Goal: Task Accomplishment & Management: Manage account settings

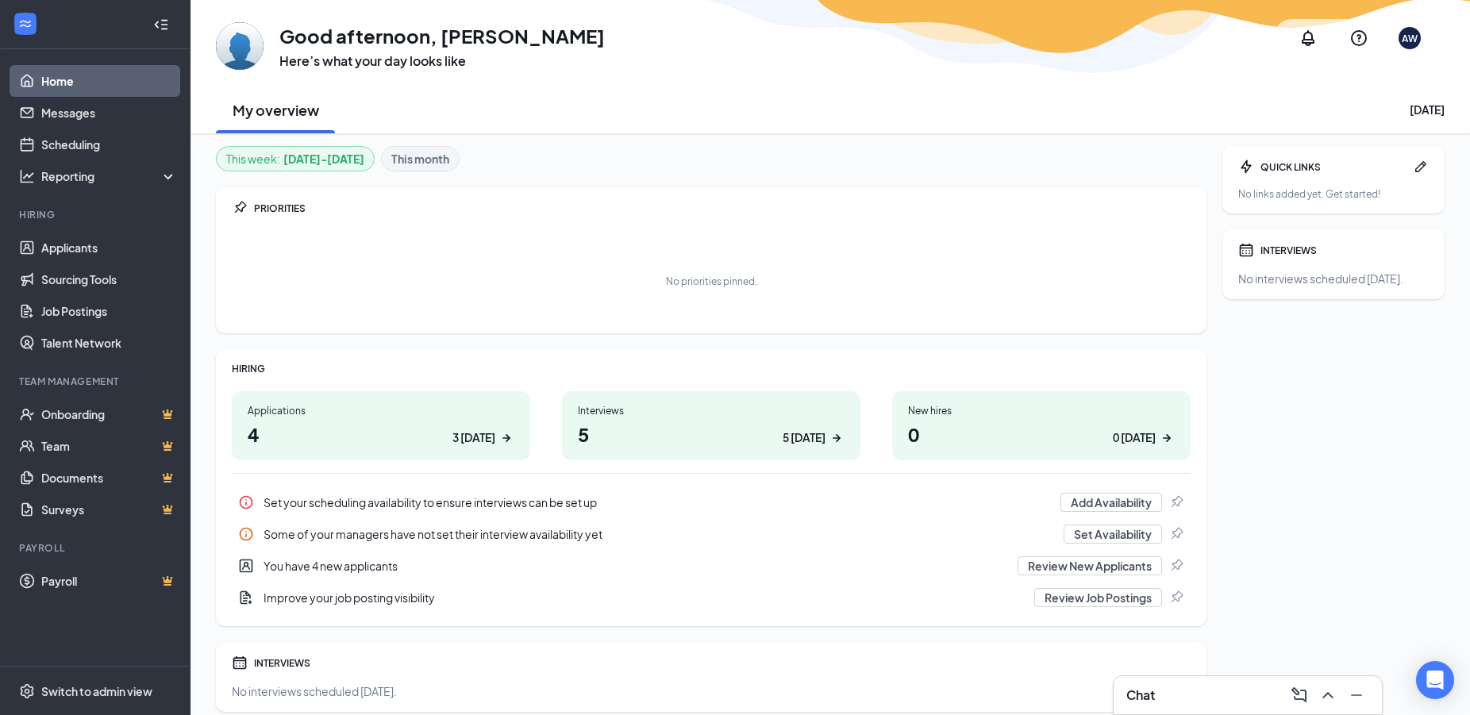
click at [1205, 709] on div "Chat" at bounding box center [1247, 695] width 268 height 38
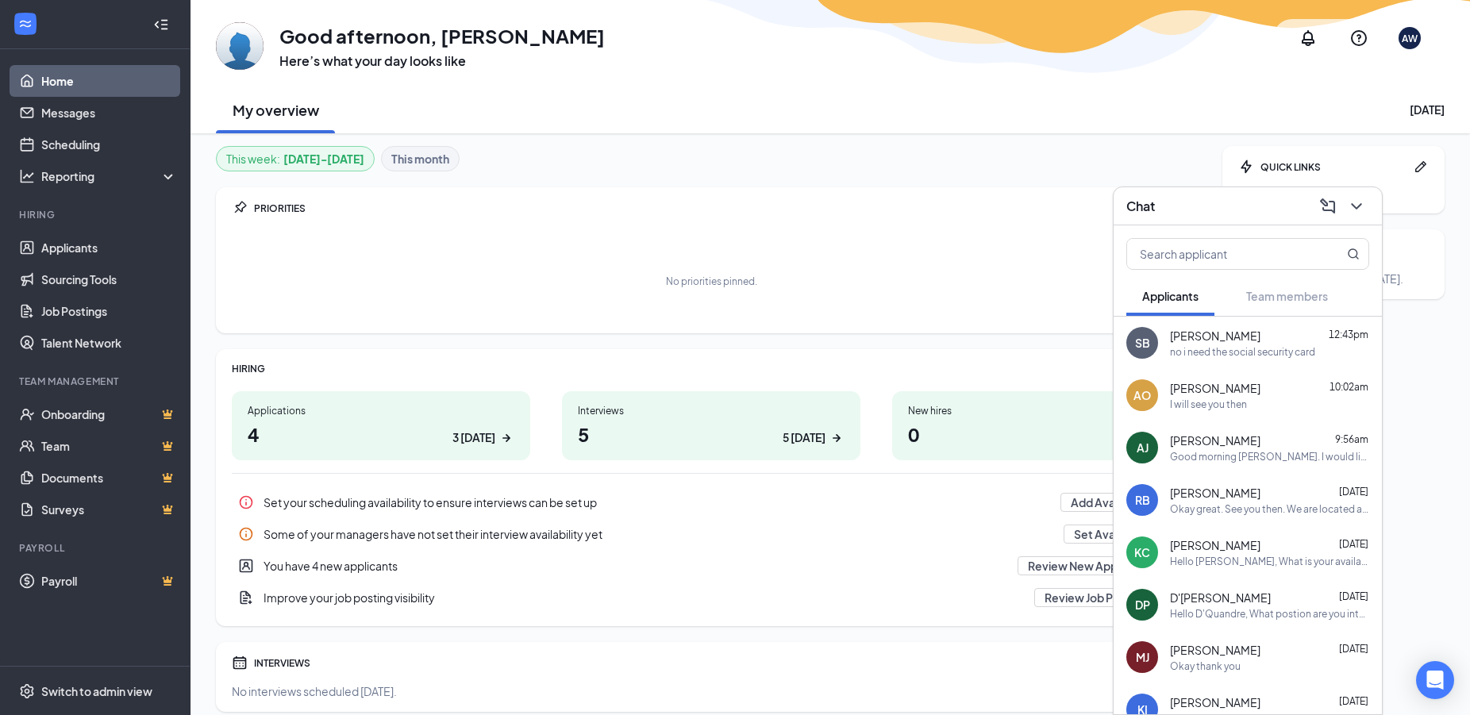
click at [403, 159] on b "This month" at bounding box center [420, 158] width 58 height 17
click at [379, 428] on h1 "11 3 [DATE]" at bounding box center [381, 434] width 267 height 27
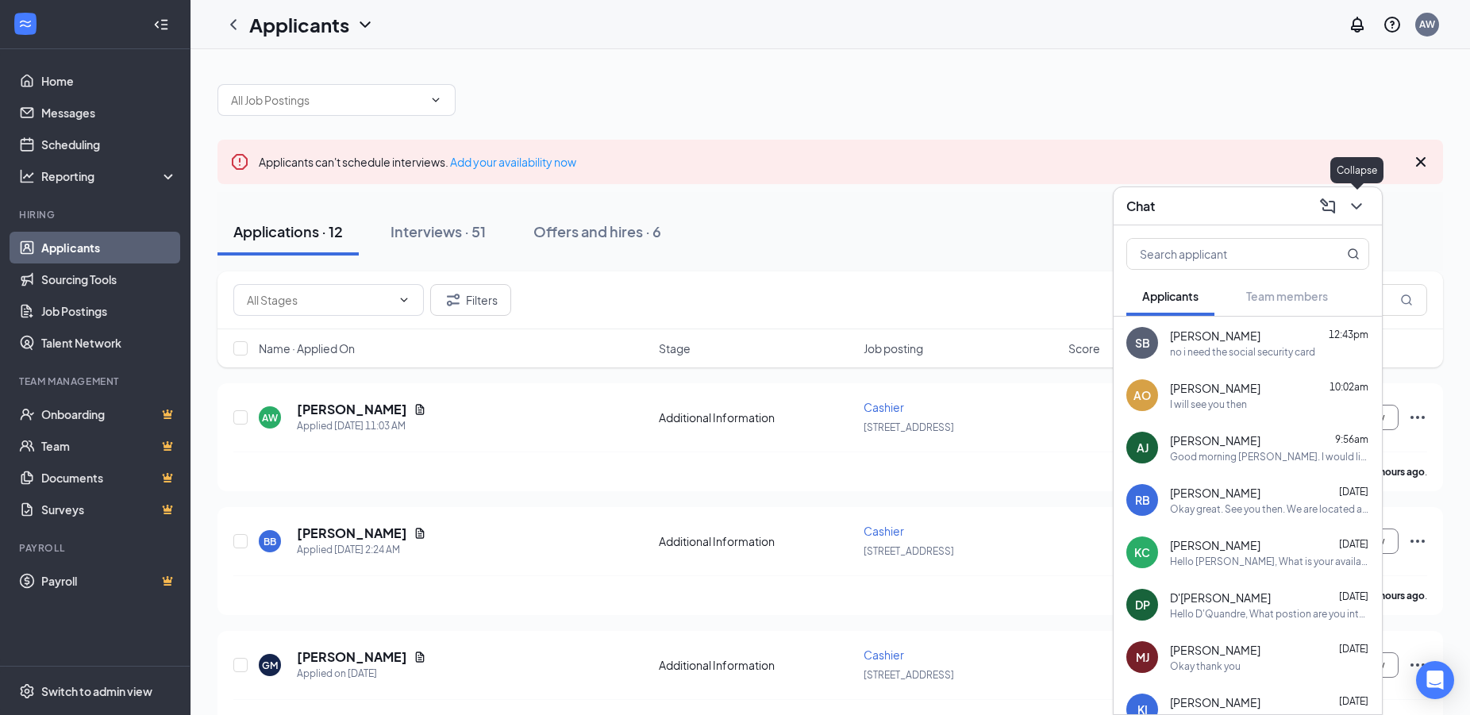
click at [1356, 208] on icon "ChevronDown" at bounding box center [1356, 206] width 10 height 6
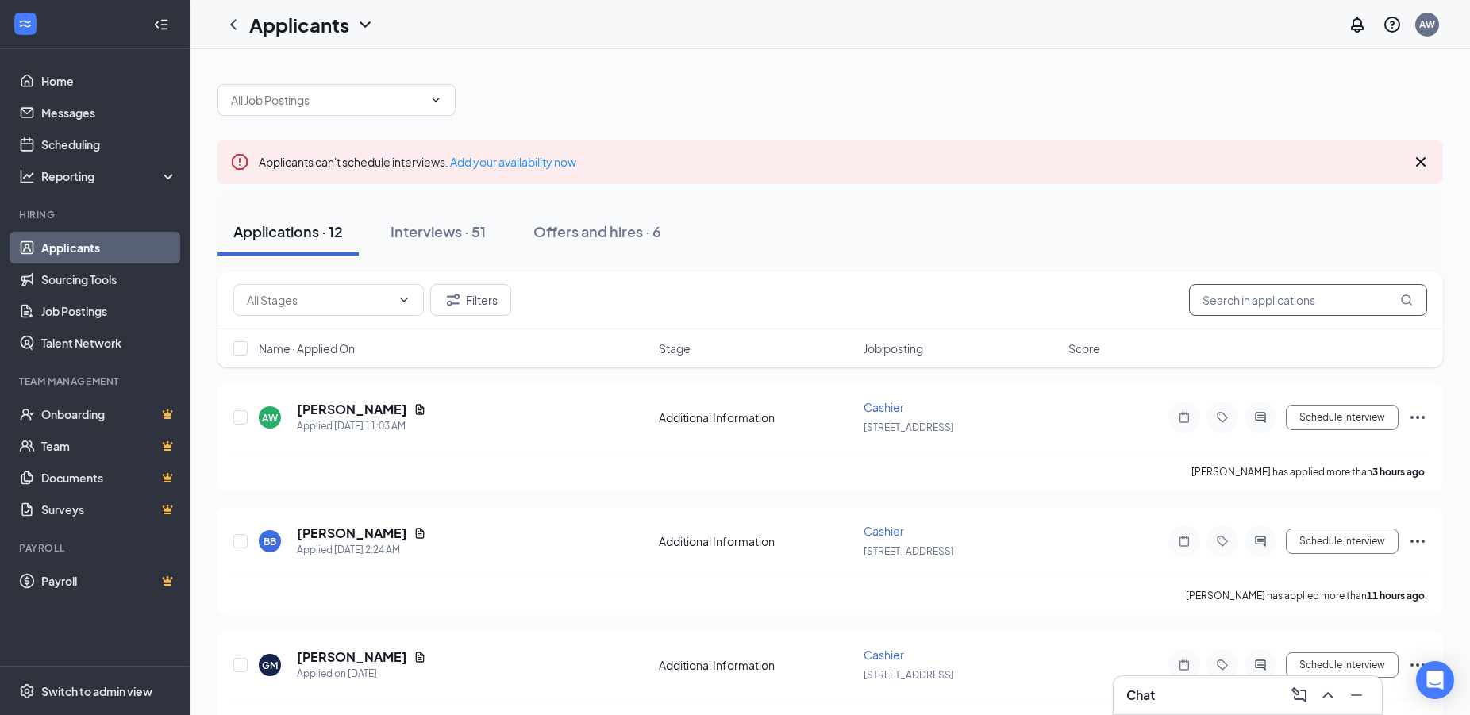
click at [1342, 303] on input "text" at bounding box center [1308, 300] width 238 height 32
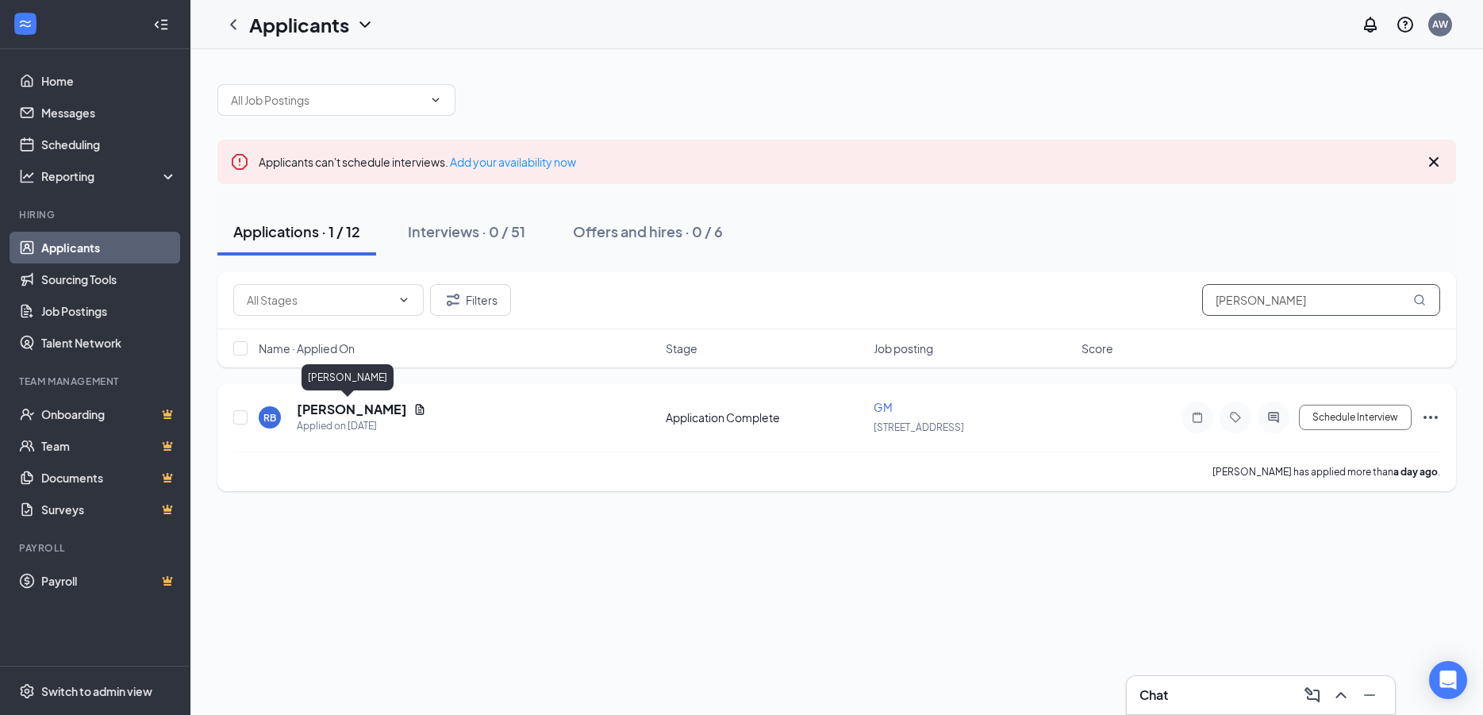
type input "robert boyd"
click at [324, 408] on h5 "[PERSON_NAME]" at bounding box center [352, 409] width 110 height 17
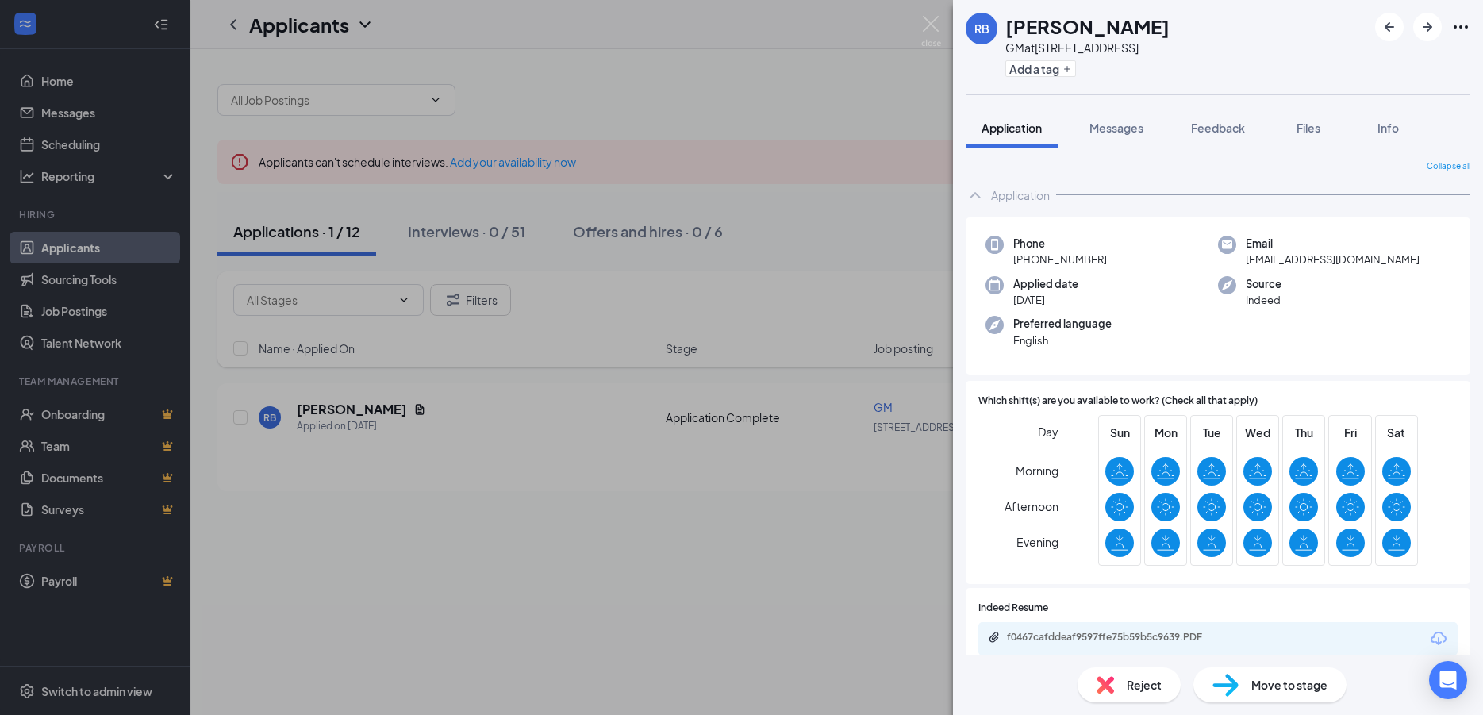
click at [1466, 24] on icon "Ellipses" at bounding box center [1460, 26] width 19 height 19
click at [1139, 690] on span "Reject" at bounding box center [1144, 684] width 35 height 17
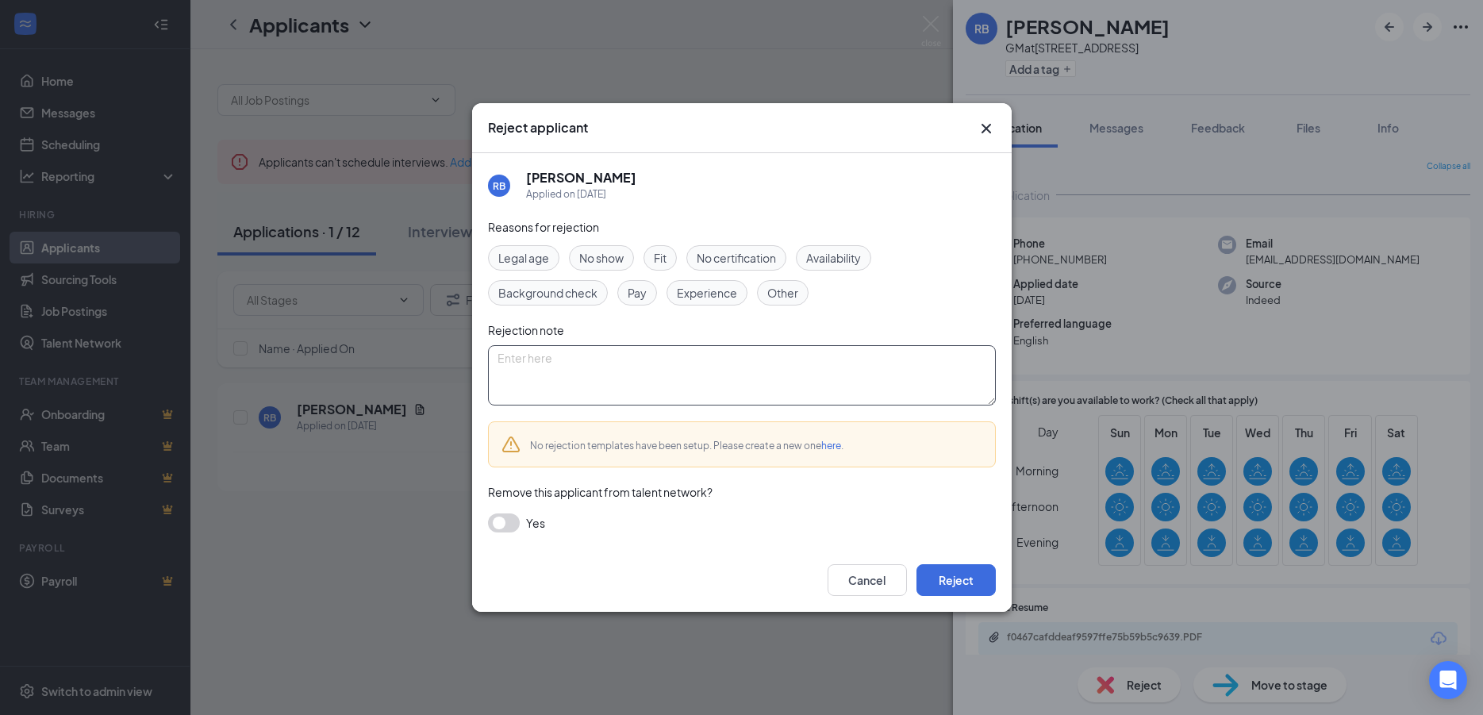
click at [654, 382] on textarea at bounding box center [742, 375] width 508 height 60
type textarea "did not show for interview"
click at [955, 572] on button "Reject" at bounding box center [956, 580] width 79 height 32
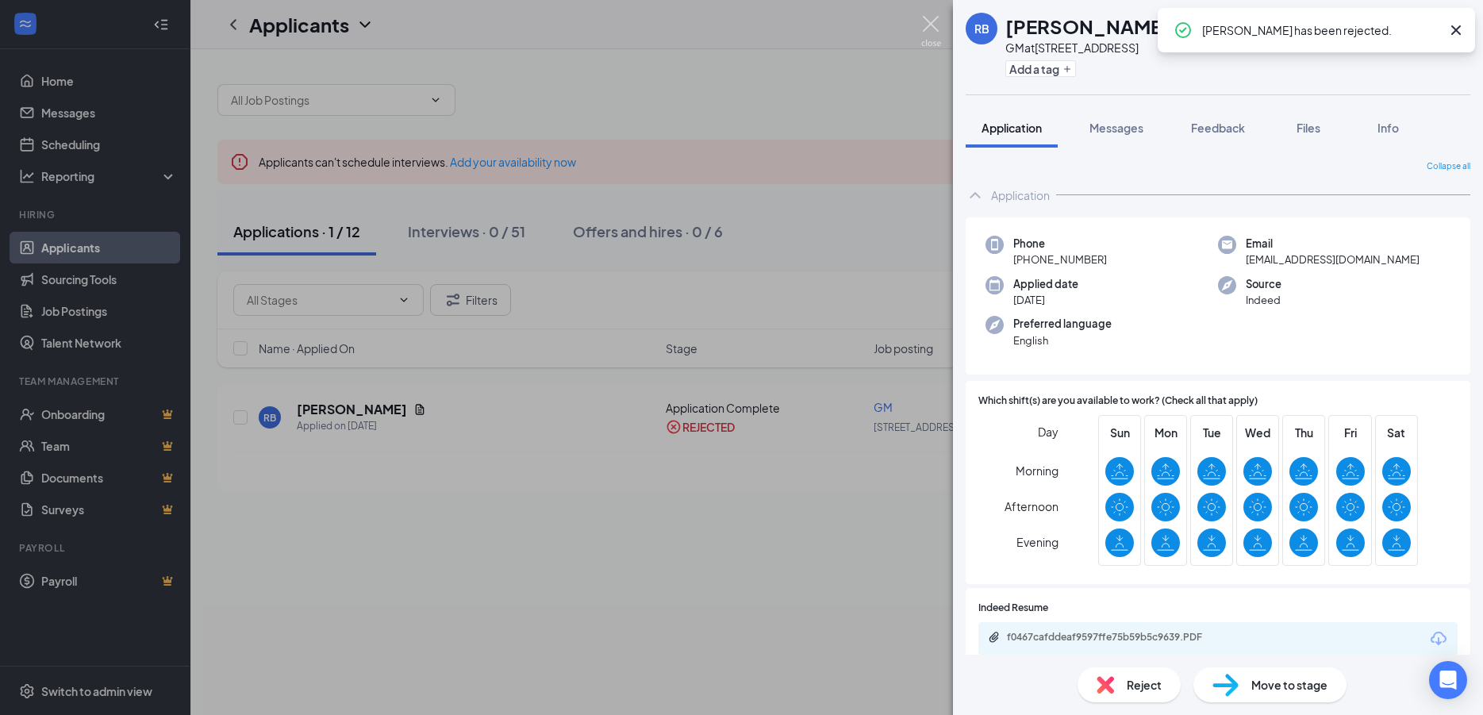
click at [929, 22] on img at bounding box center [931, 31] width 20 height 31
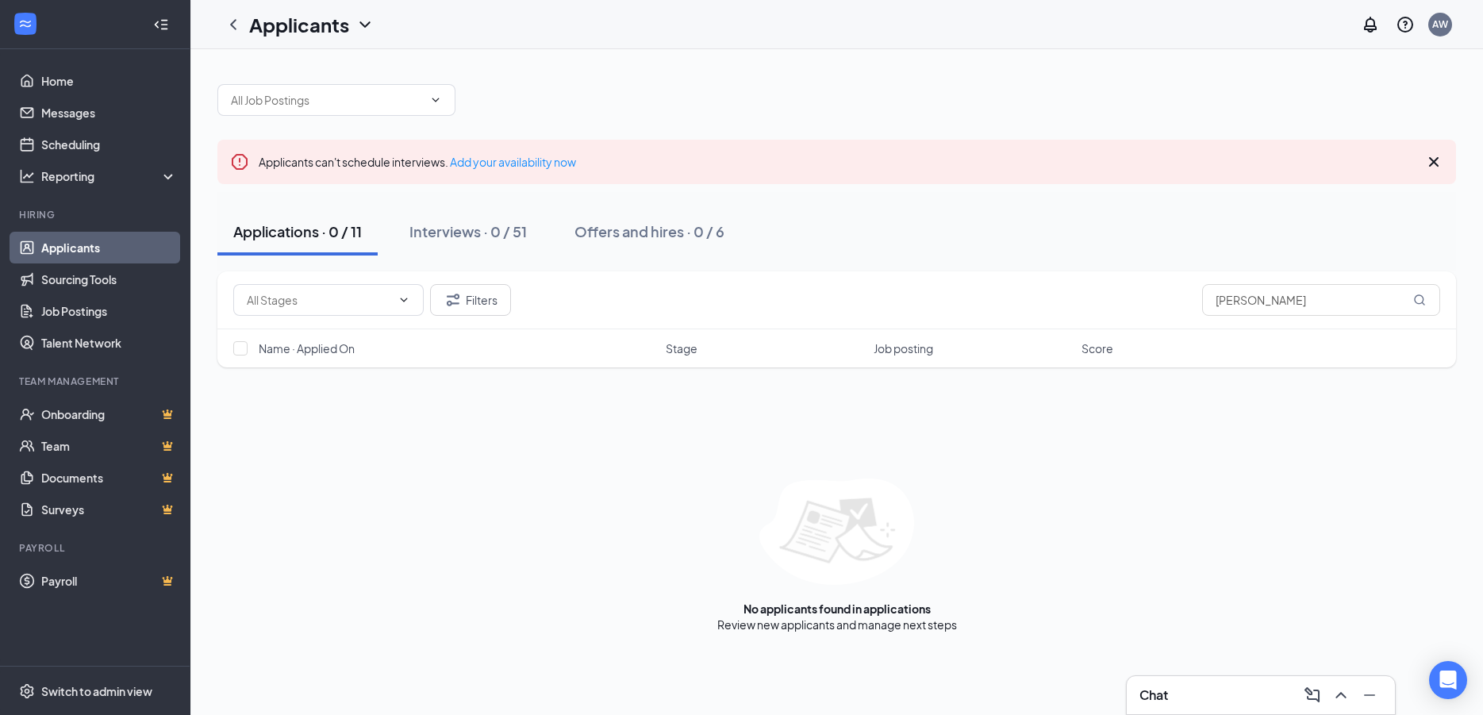
click at [276, 244] on button "Applications · 0 / 11" at bounding box center [297, 232] width 160 height 48
click at [68, 85] on link "Home" at bounding box center [109, 81] width 136 height 32
